Goal: Information Seeking & Learning: Understand process/instructions

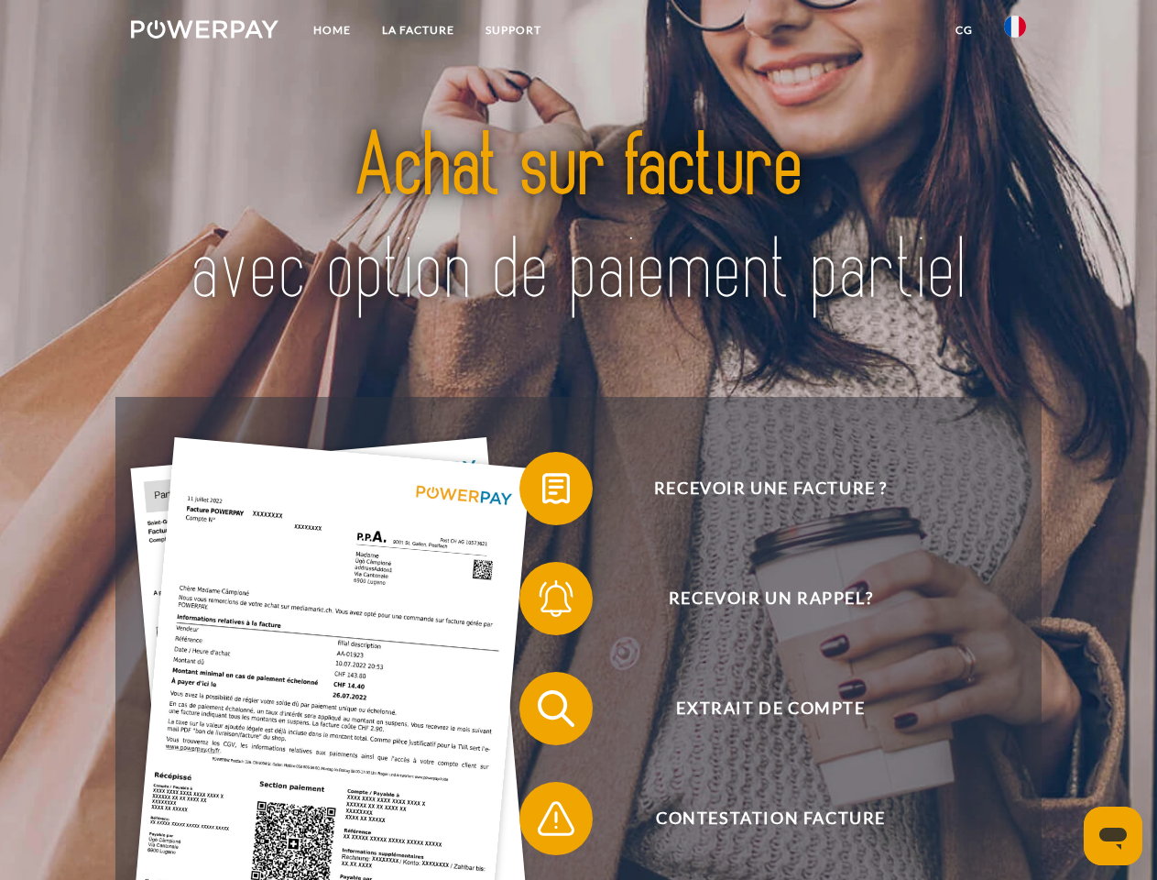
click at [204, 32] on img at bounding box center [205, 29] width 148 height 18
click at [1015, 32] on img at bounding box center [1015, 27] width 22 height 22
click at [964, 30] on link "CG" at bounding box center [964, 30] width 49 height 33
click at [543, 492] on span at bounding box center [529, 489] width 92 height 92
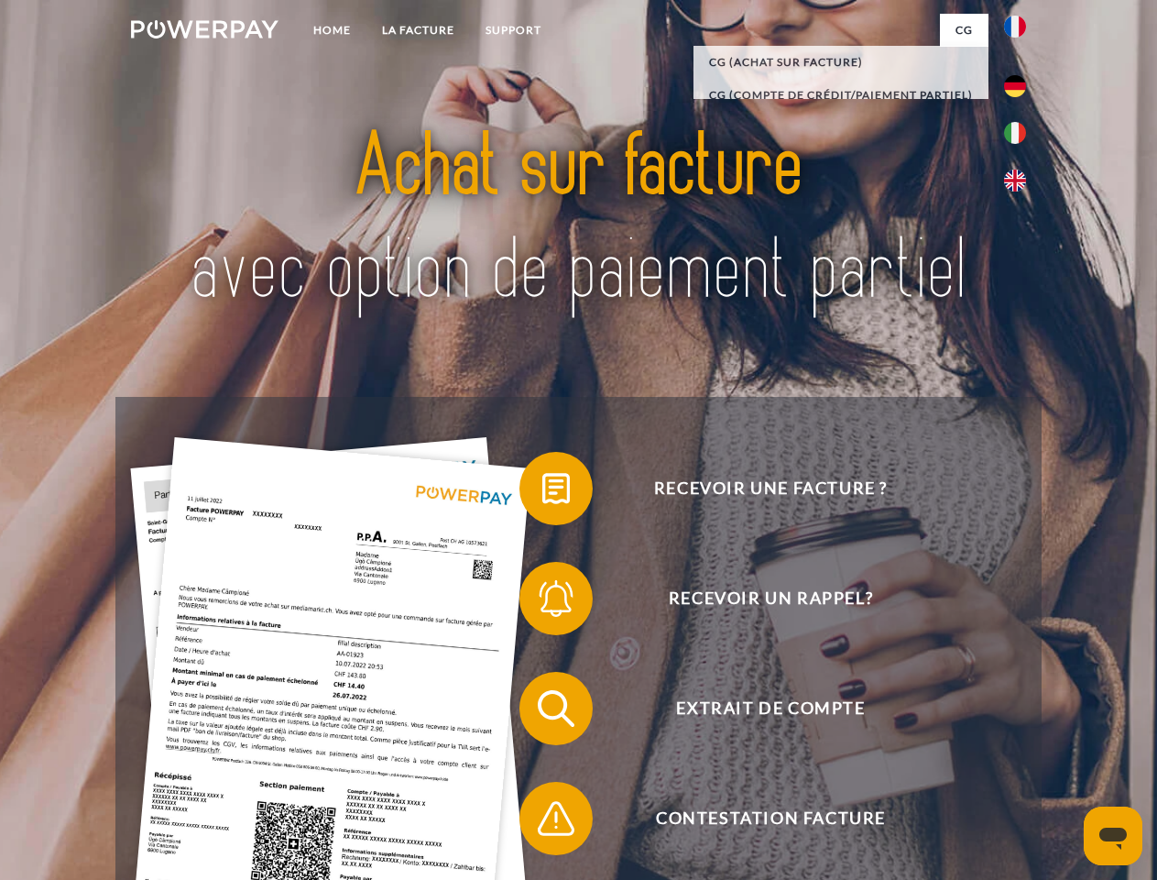
click at [543, 602] on span at bounding box center [529, 599] width 92 height 92
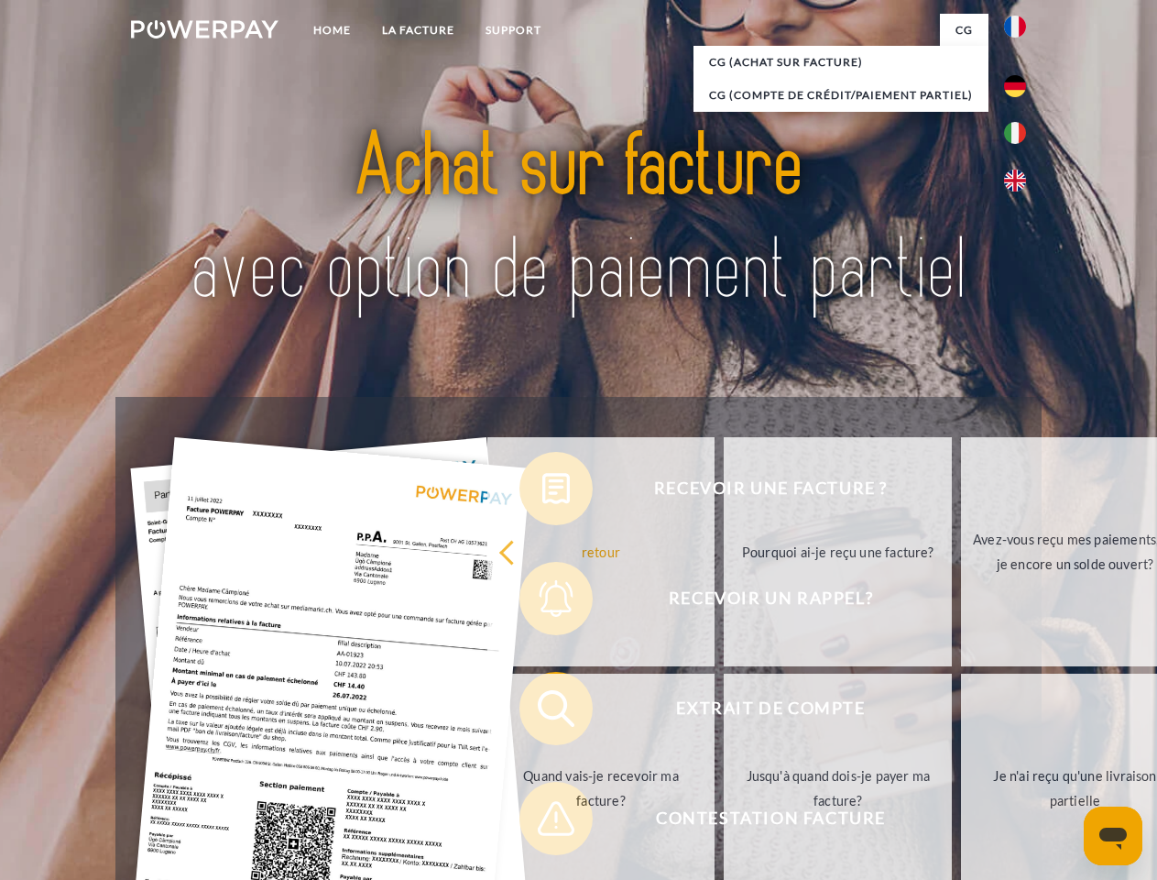
click at [724, 712] on link "Jusqu'à quand dois-je payer ma facture?" at bounding box center [838, 788] width 228 height 229
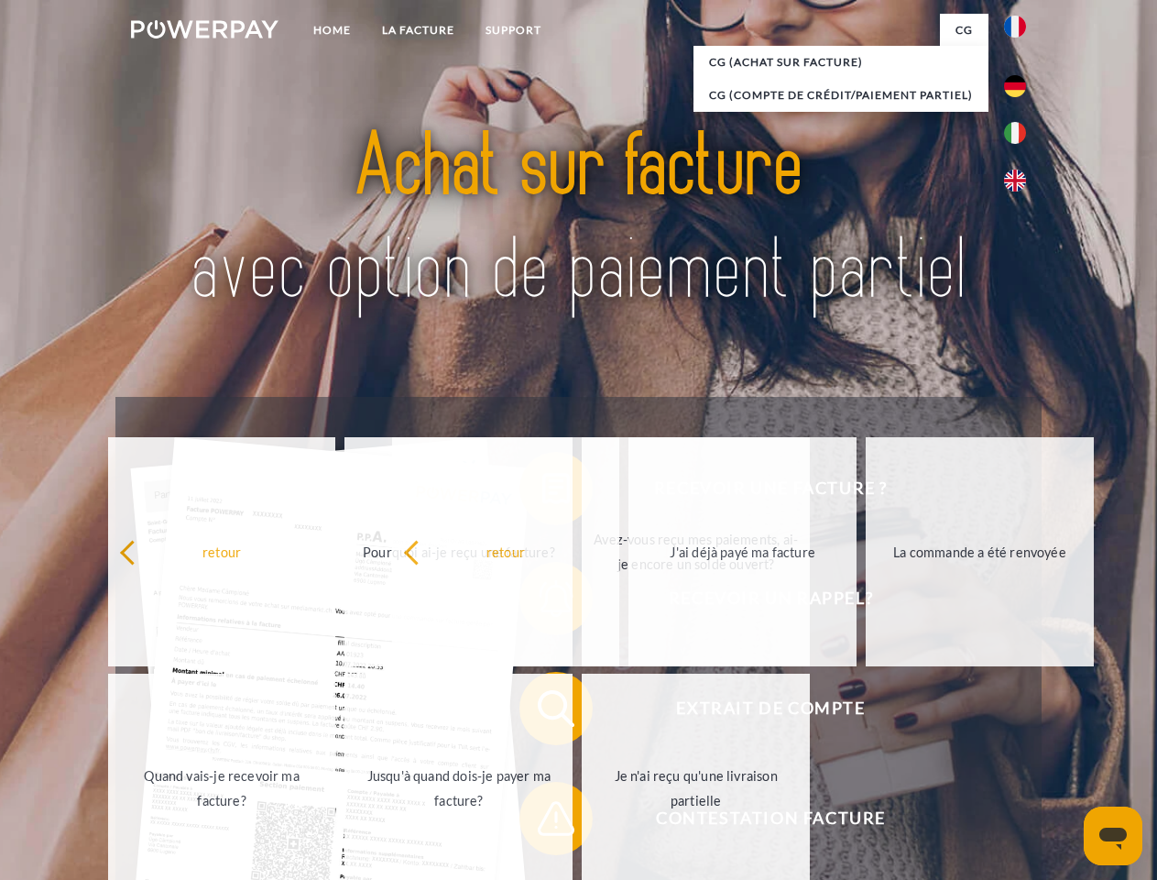
click at [543, 822] on span at bounding box center [529, 819] width 92 height 92
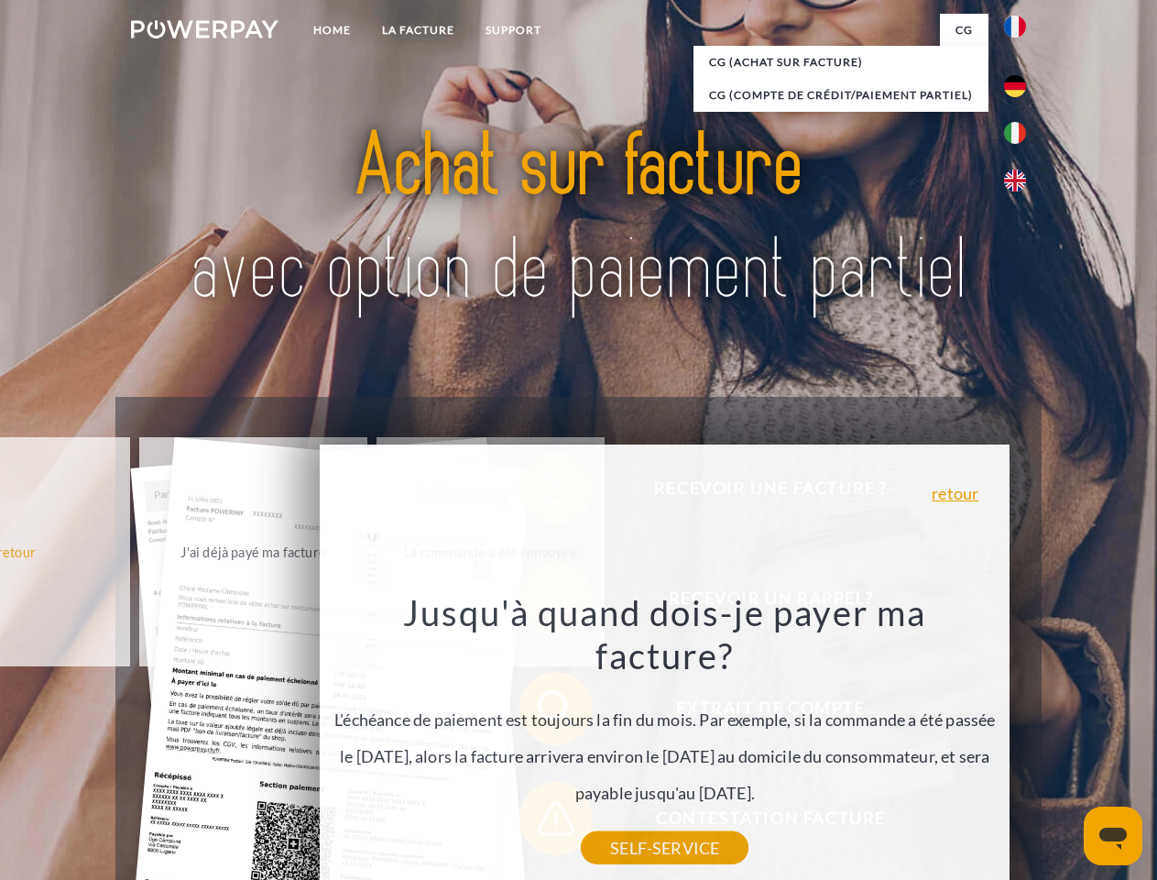
click at [1113, 836] on icon "Ouvrir la fenêtre de messagerie" at bounding box center [1113, 839] width 27 height 22
